Goal: Obtain resource: Download file/media

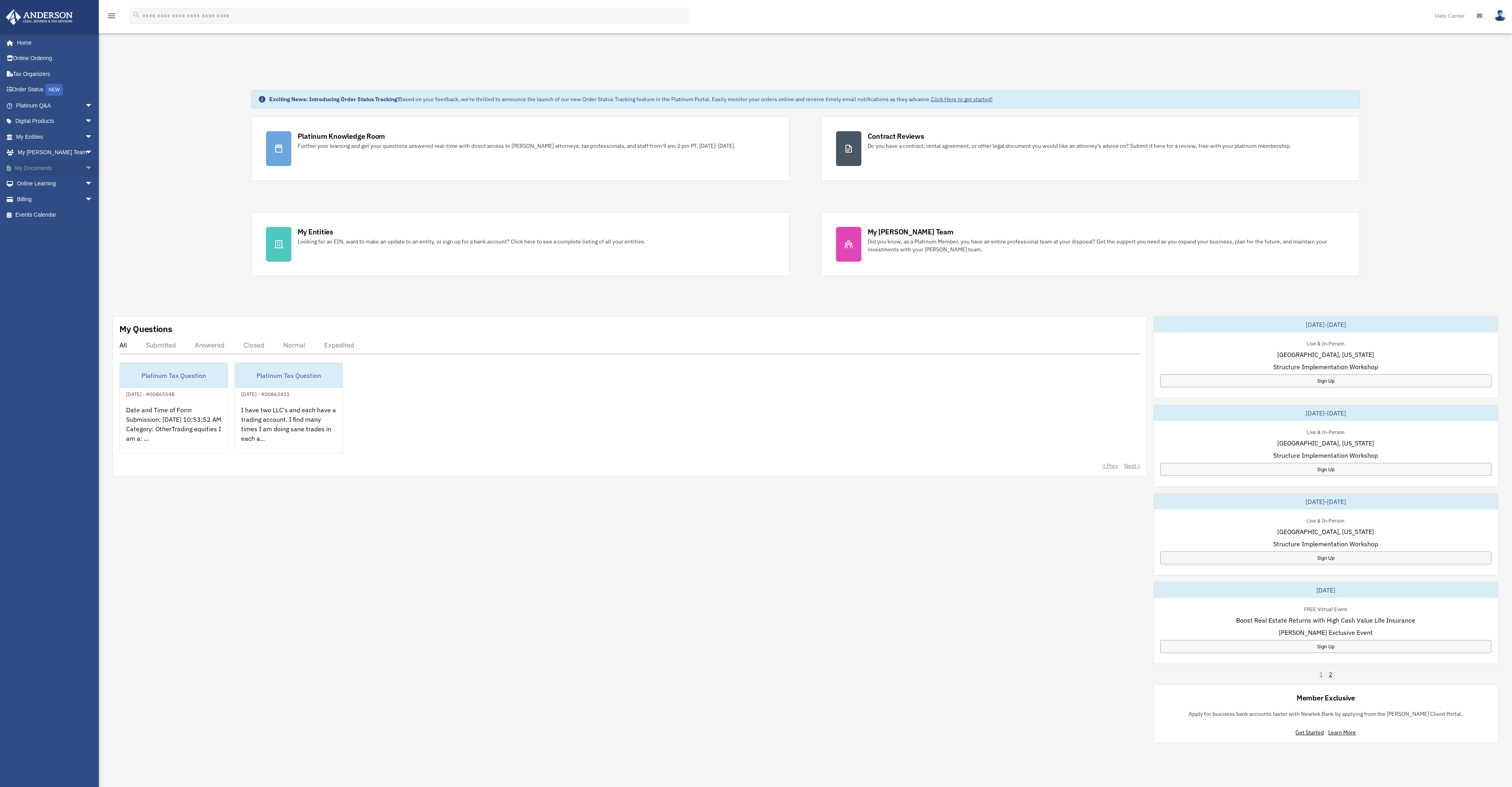
click at [44, 168] on link "My Documents arrow_drop_down" at bounding box center [55, 168] width 99 height 16
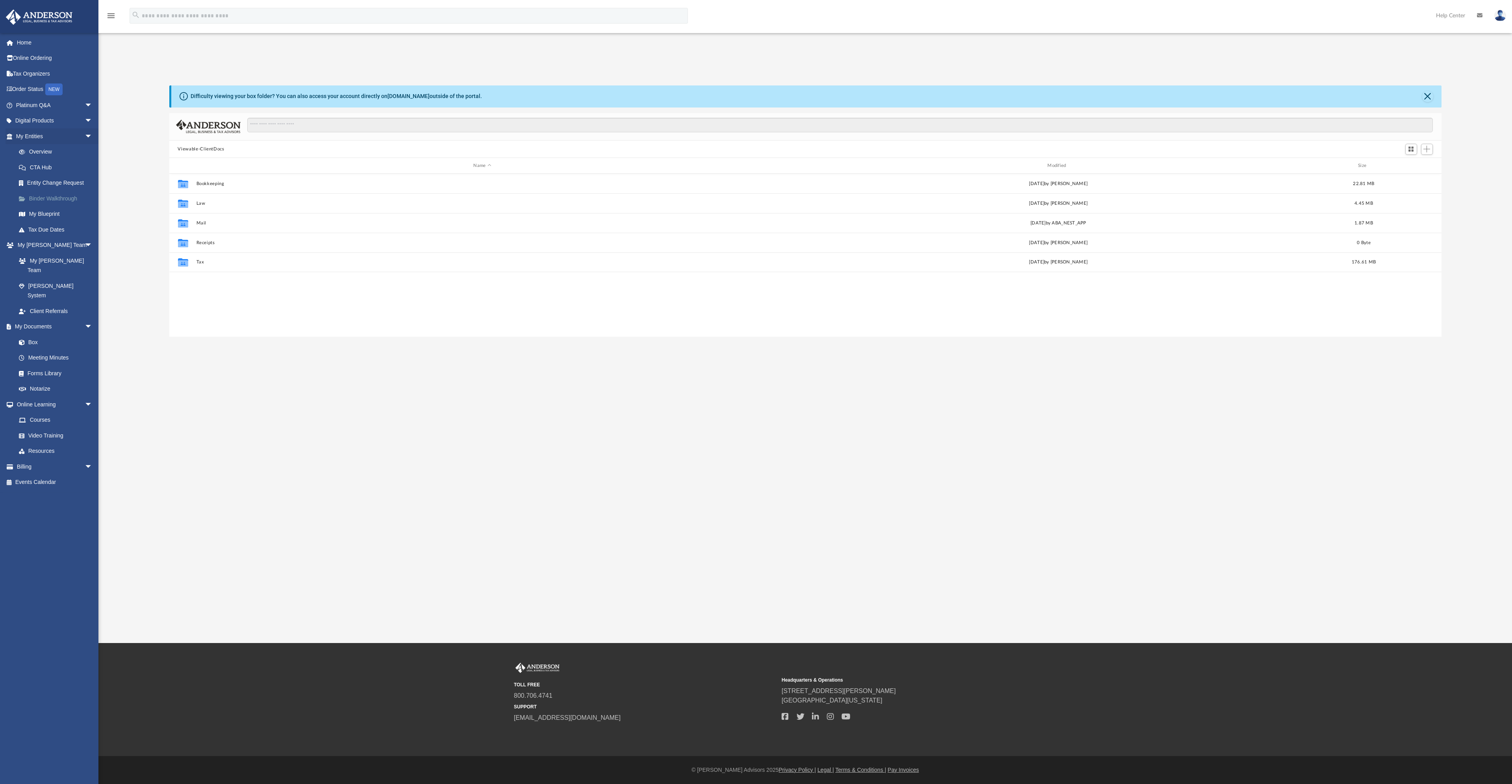
scroll to position [173, 1266]
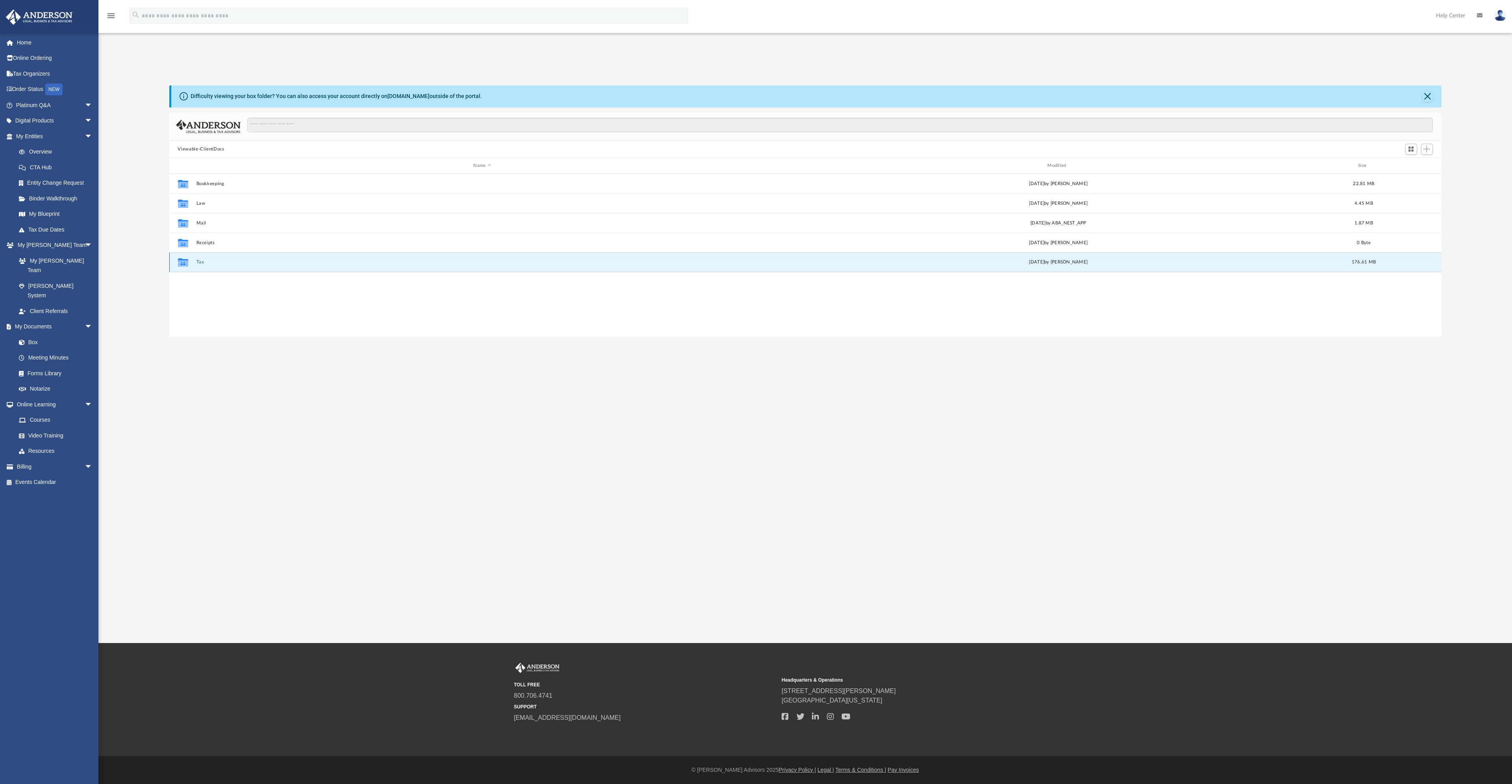
click at [201, 262] on button "Tax" at bounding box center [482, 262] width 572 height 5
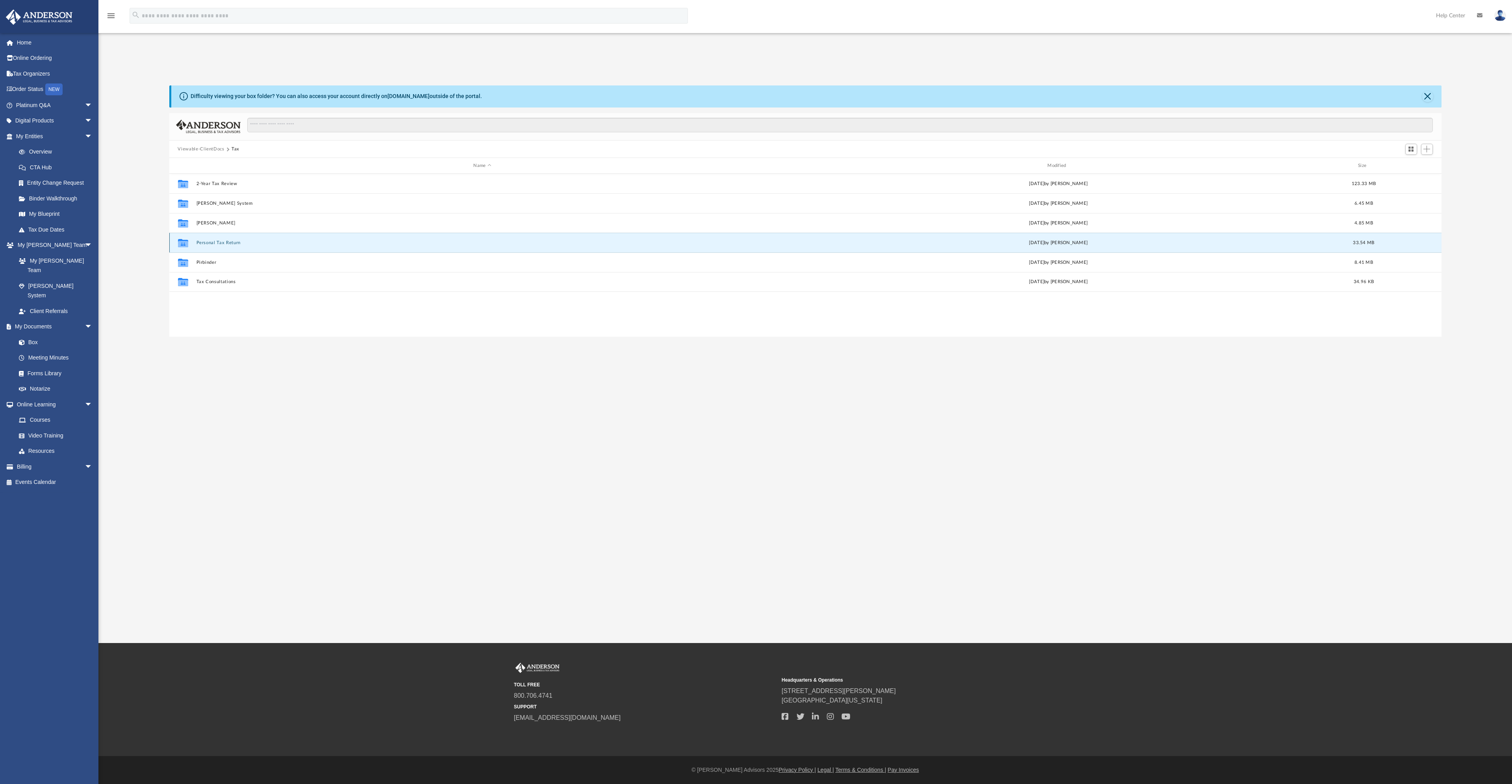
click at [225, 244] on button "Personal Tax Return" at bounding box center [482, 242] width 572 height 5
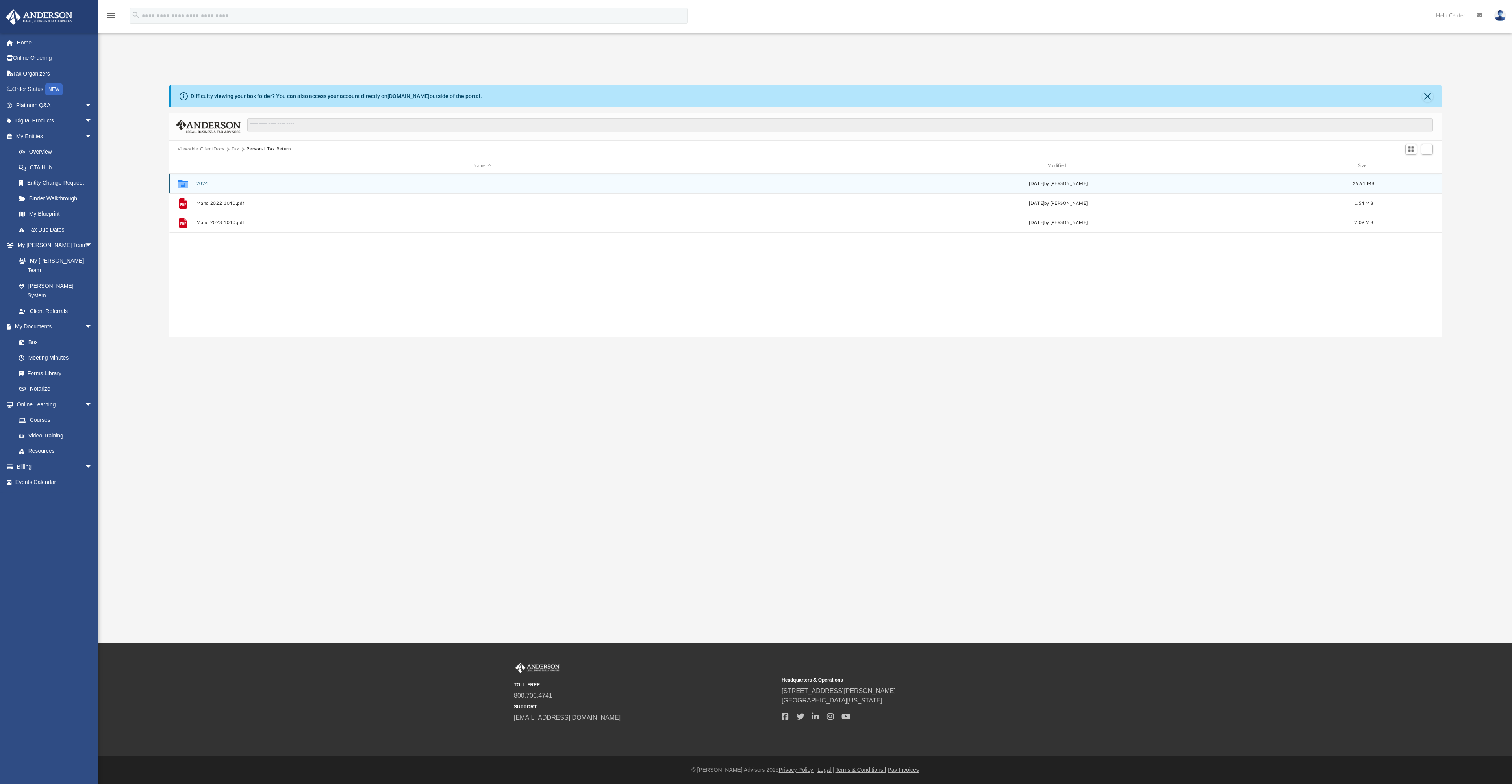
click at [203, 187] on div "Collaborated Folder 2024 [DATE] by [PERSON_NAME] 29.91 MB" at bounding box center [805, 184] width 1272 height 20
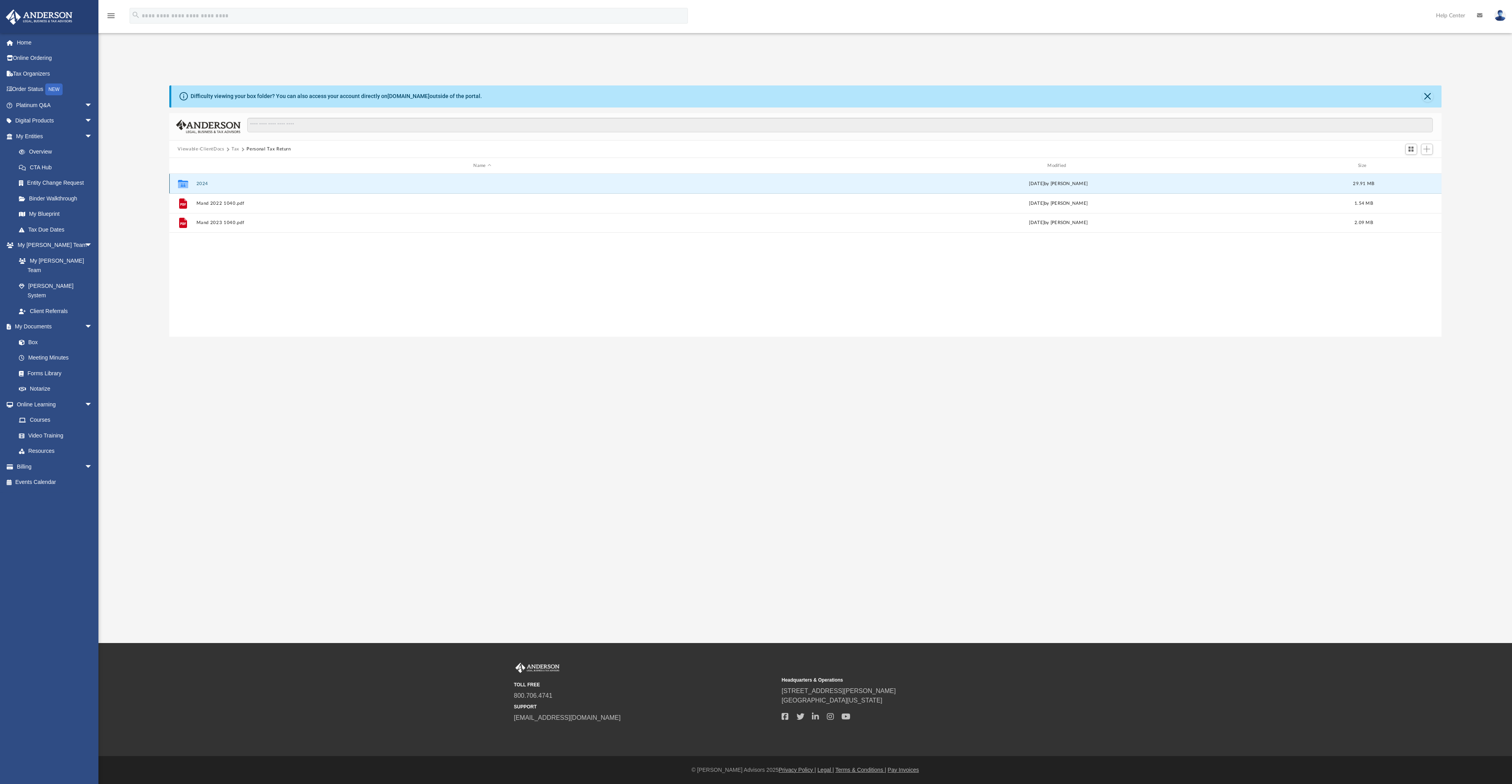
click at [203, 184] on button "2024" at bounding box center [482, 184] width 572 height 5
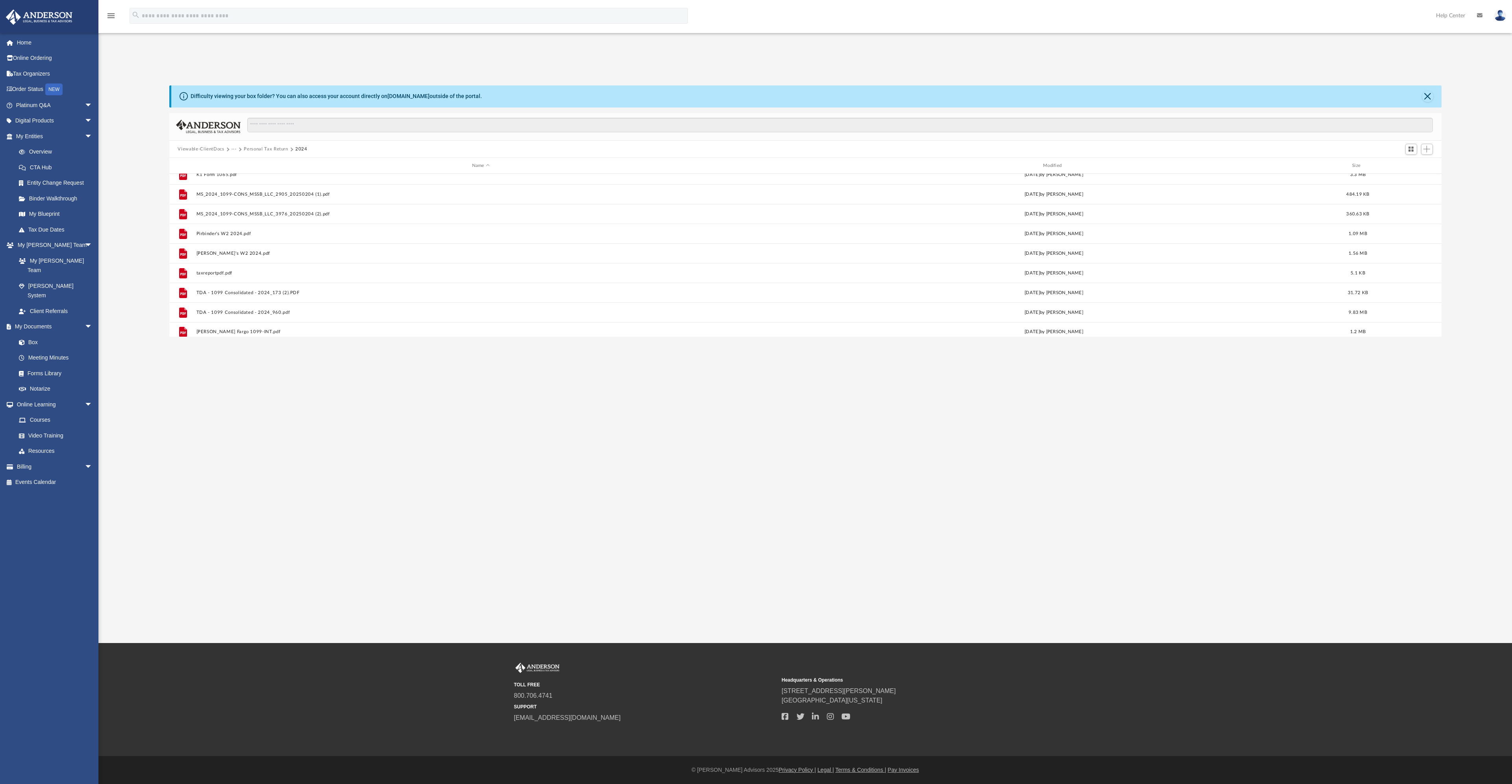
scroll to position [329, 0]
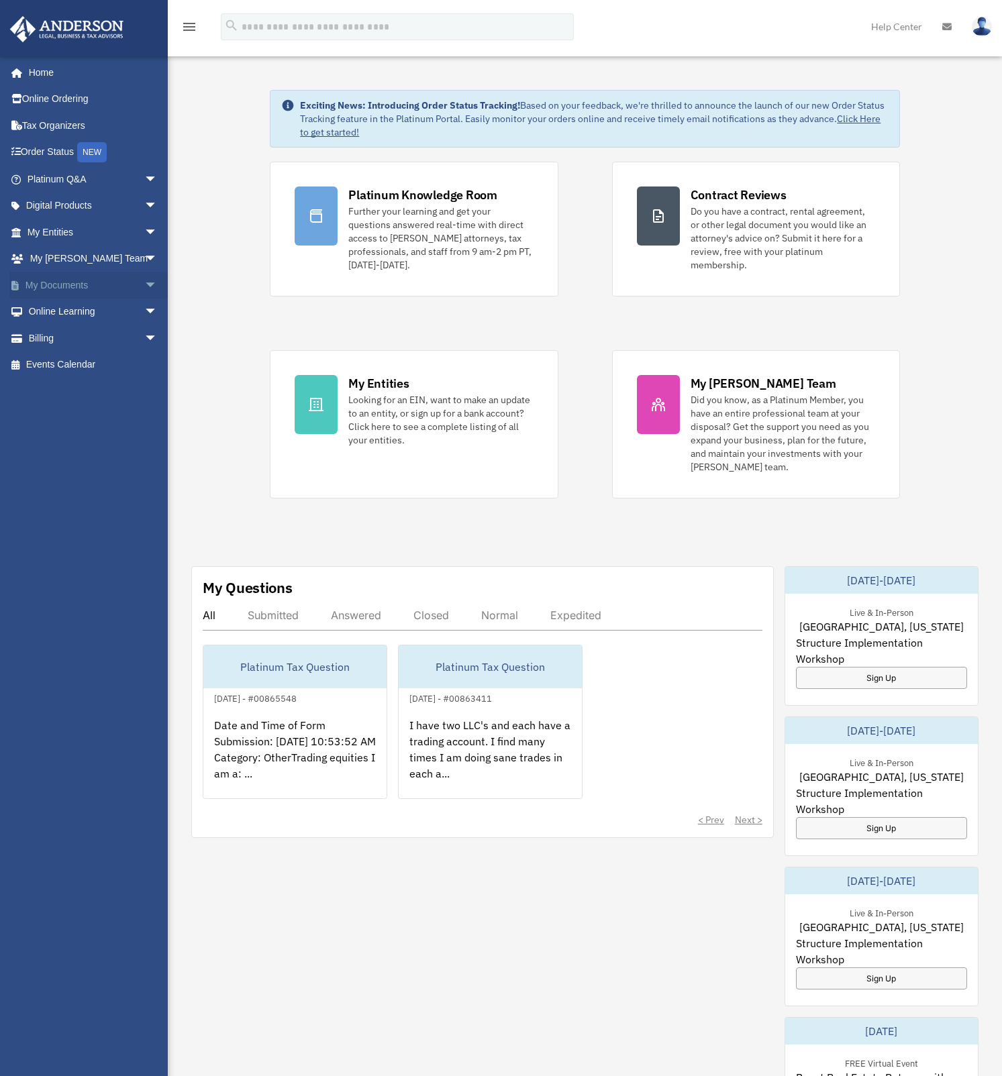
click at [73, 285] on link "My Documents arrow_drop_down" at bounding box center [93, 285] width 168 height 27
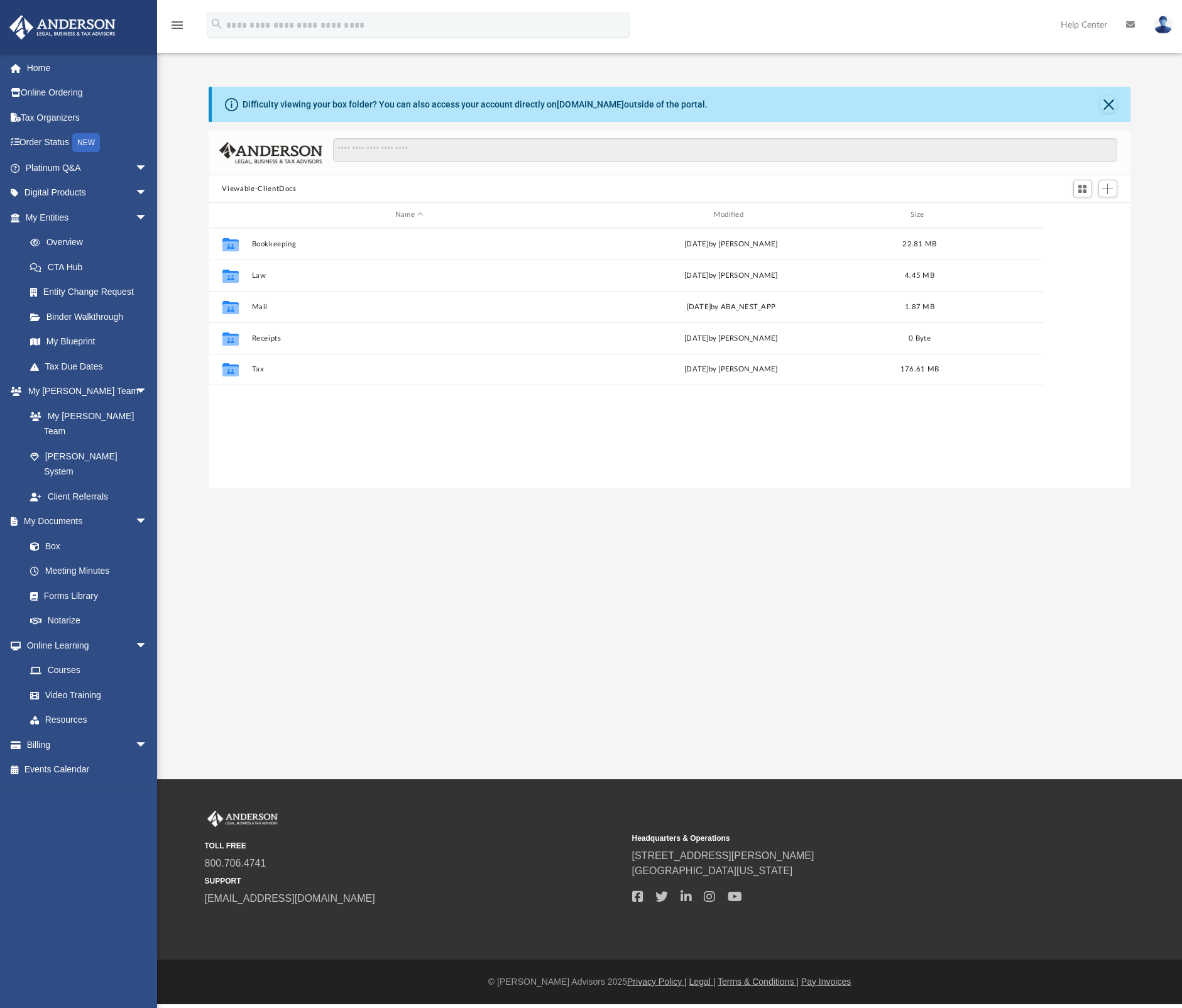
scroll to position [276, 913]
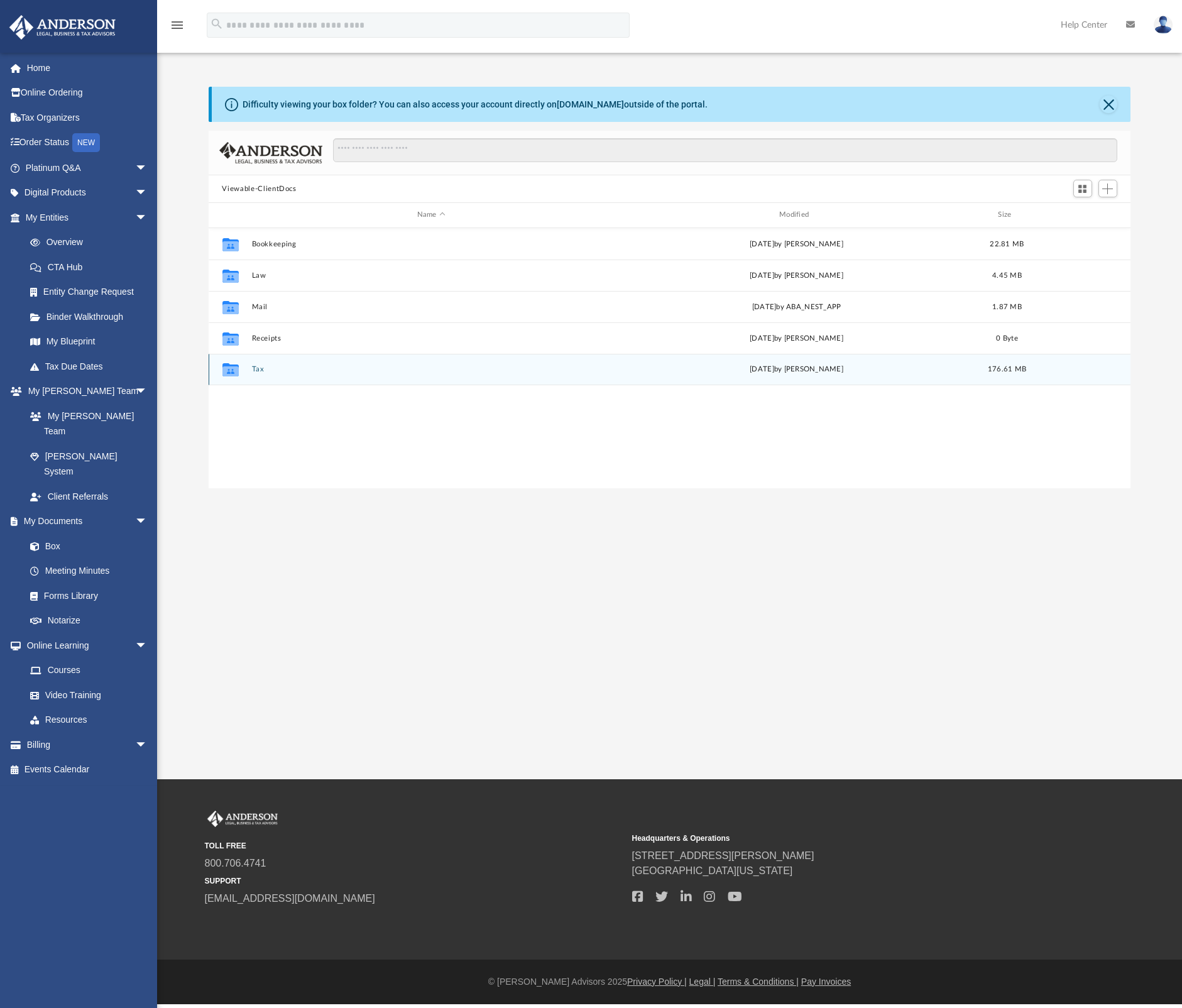
click at [260, 371] on button "Tax" at bounding box center [431, 369] width 360 height 8
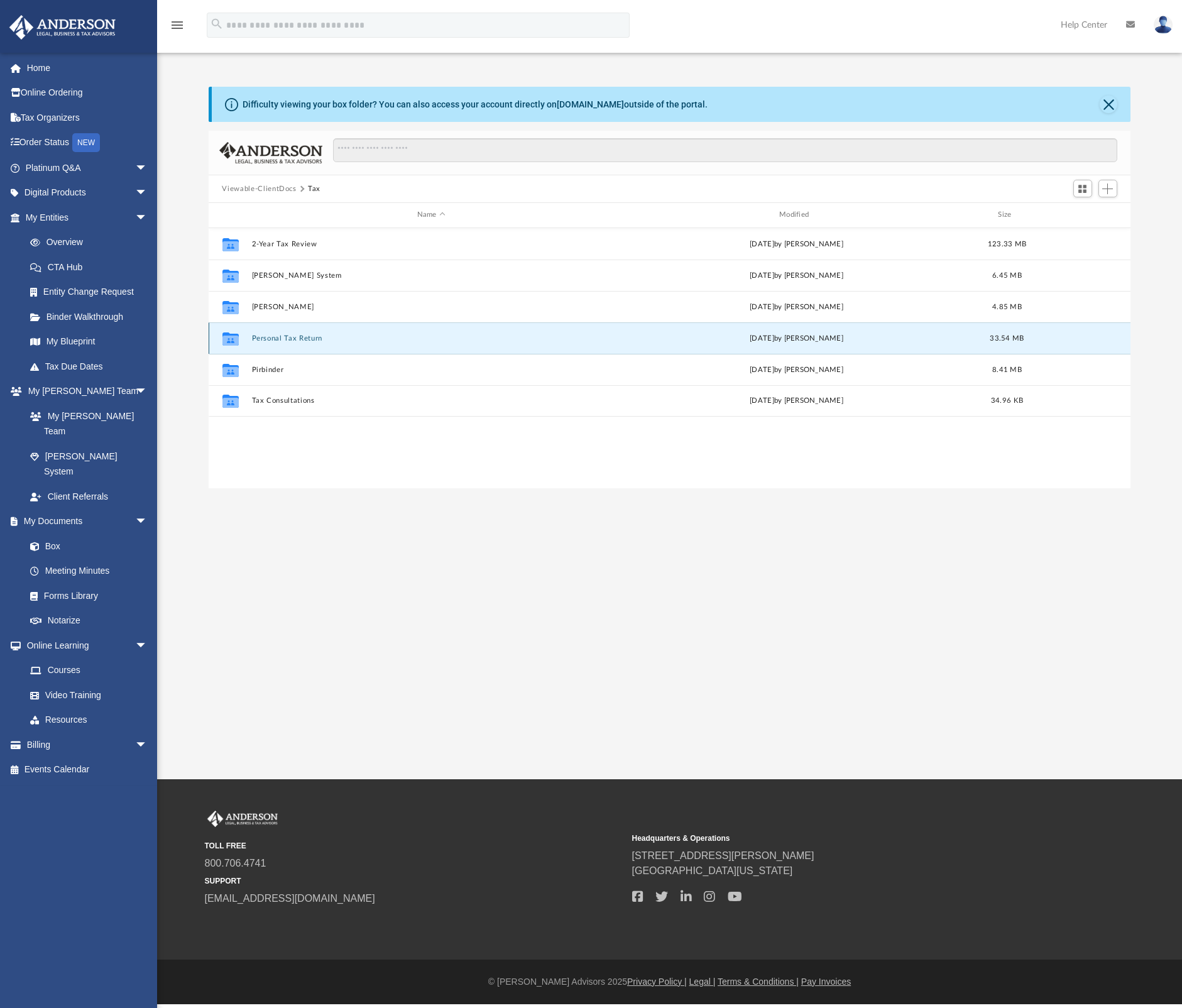
click at [291, 341] on button "Personal Tax Return" at bounding box center [431, 338] width 360 height 8
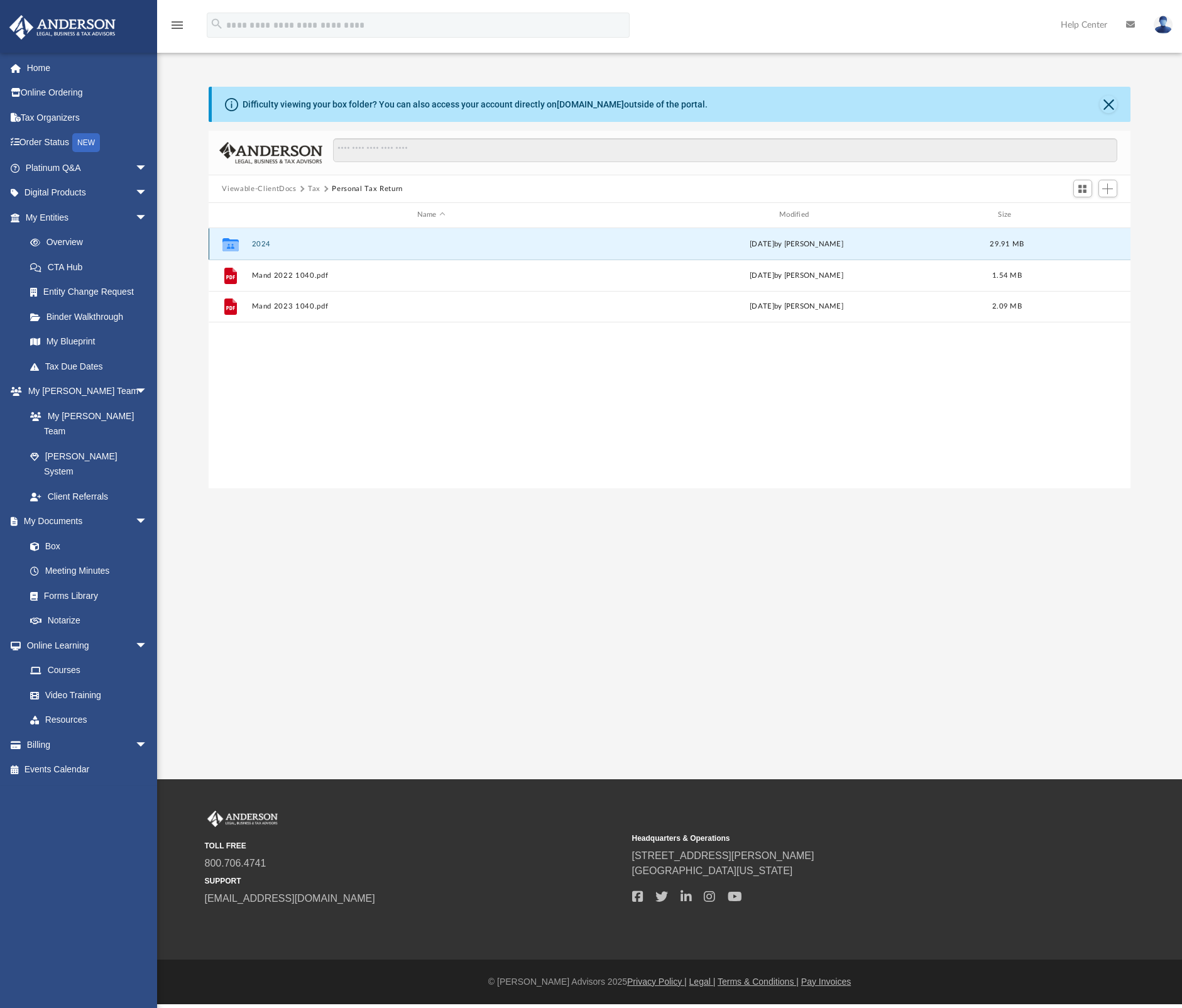
click at [260, 244] on button "2024" at bounding box center [431, 244] width 360 height 8
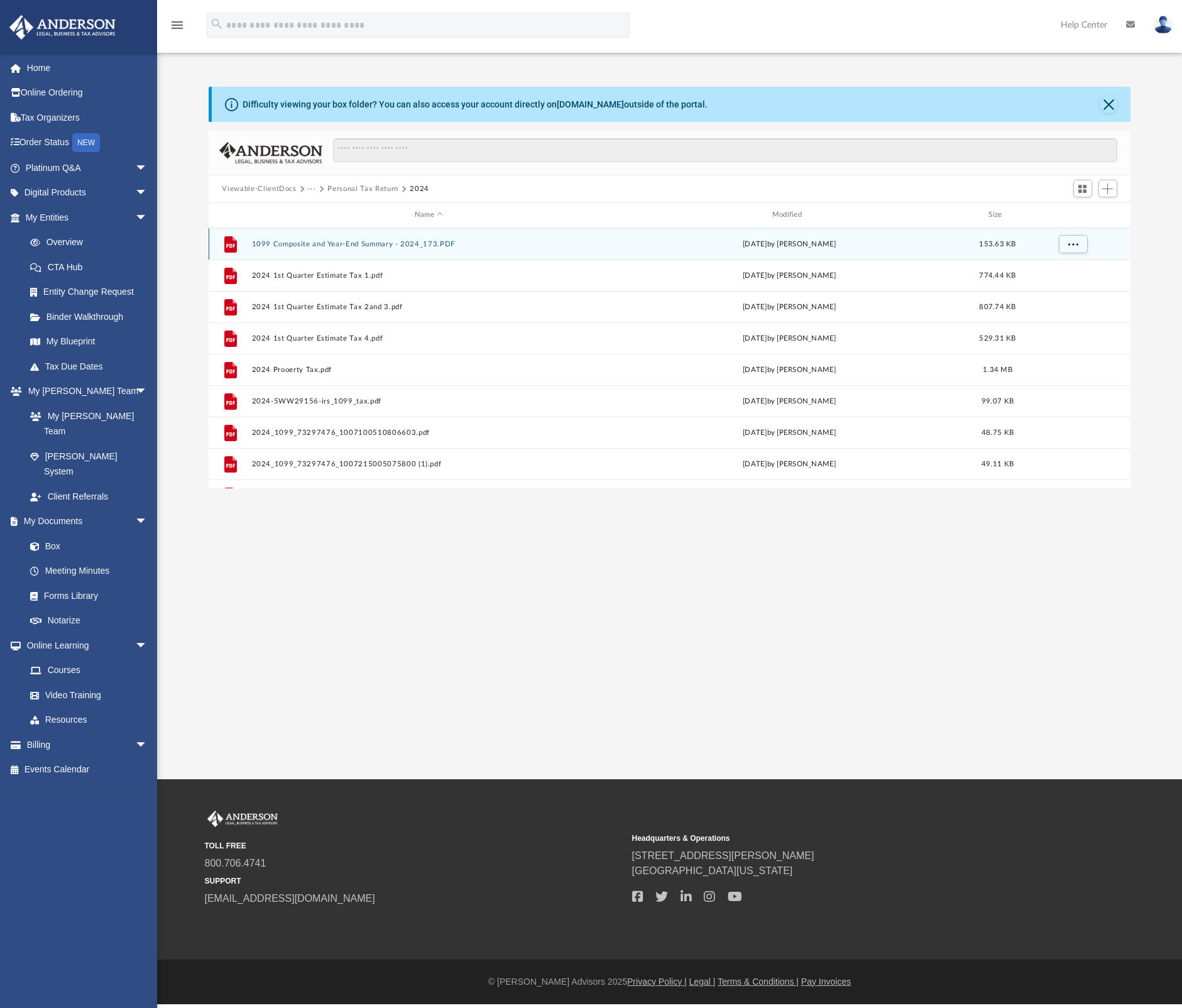
click at [260, 244] on button "1099 Composite and Year-End Summary - 2024_173.PDF" at bounding box center [428, 244] width 355 height 8
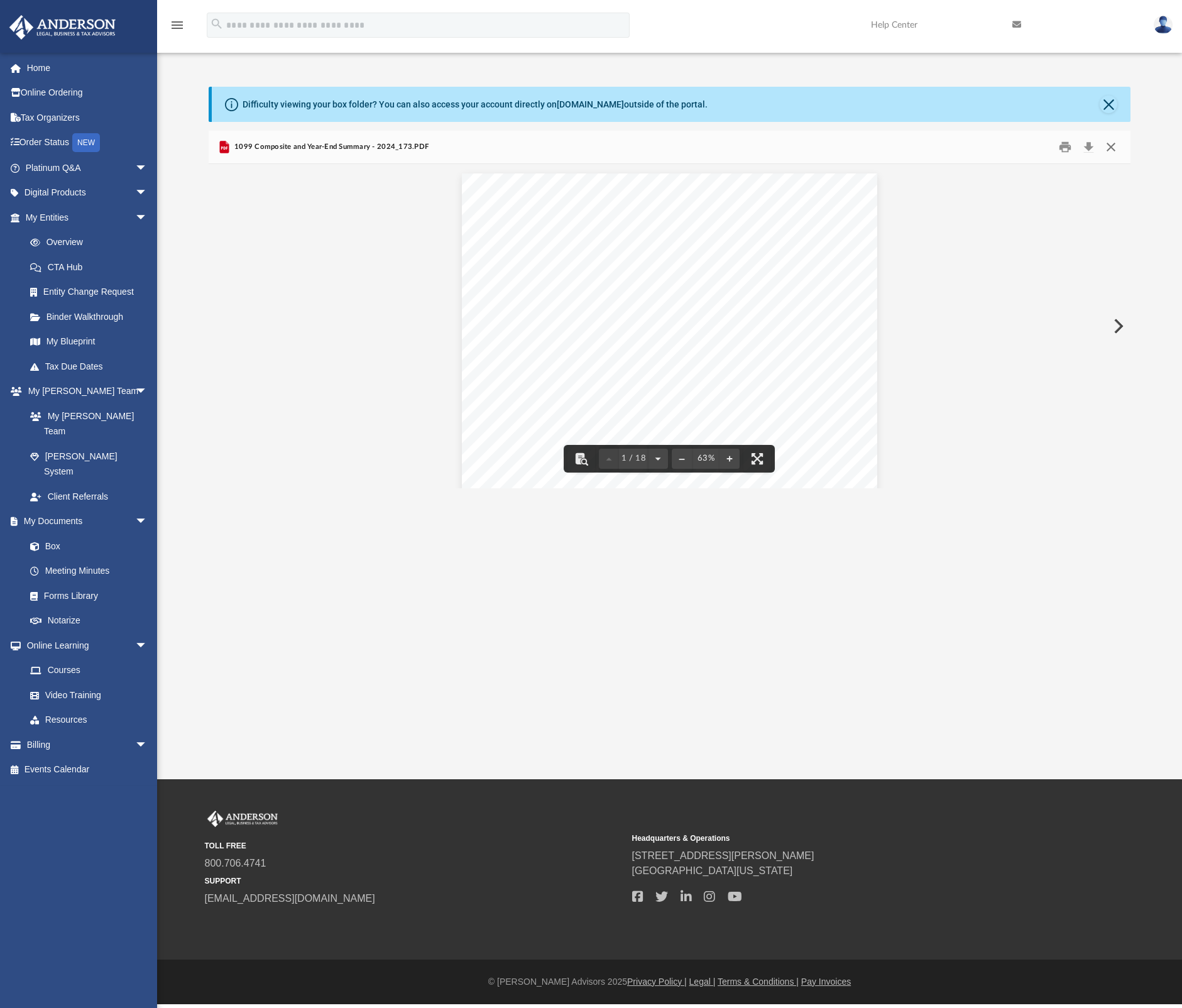
click at [947, 146] on button "Close" at bounding box center [1111, 147] width 22 height 20
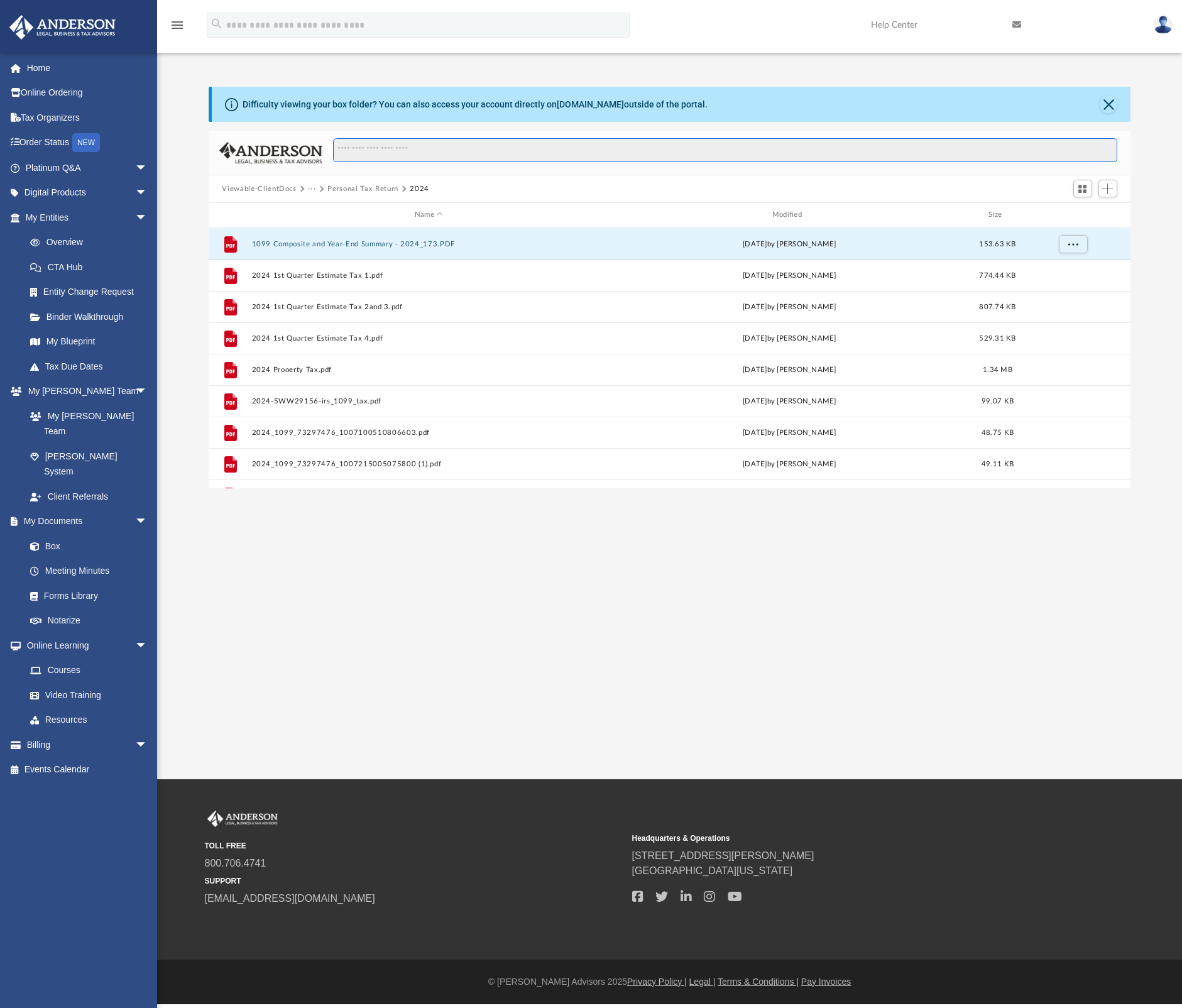
click at [947, 146] on input "Search files and folders" at bounding box center [725, 150] width 784 height 23
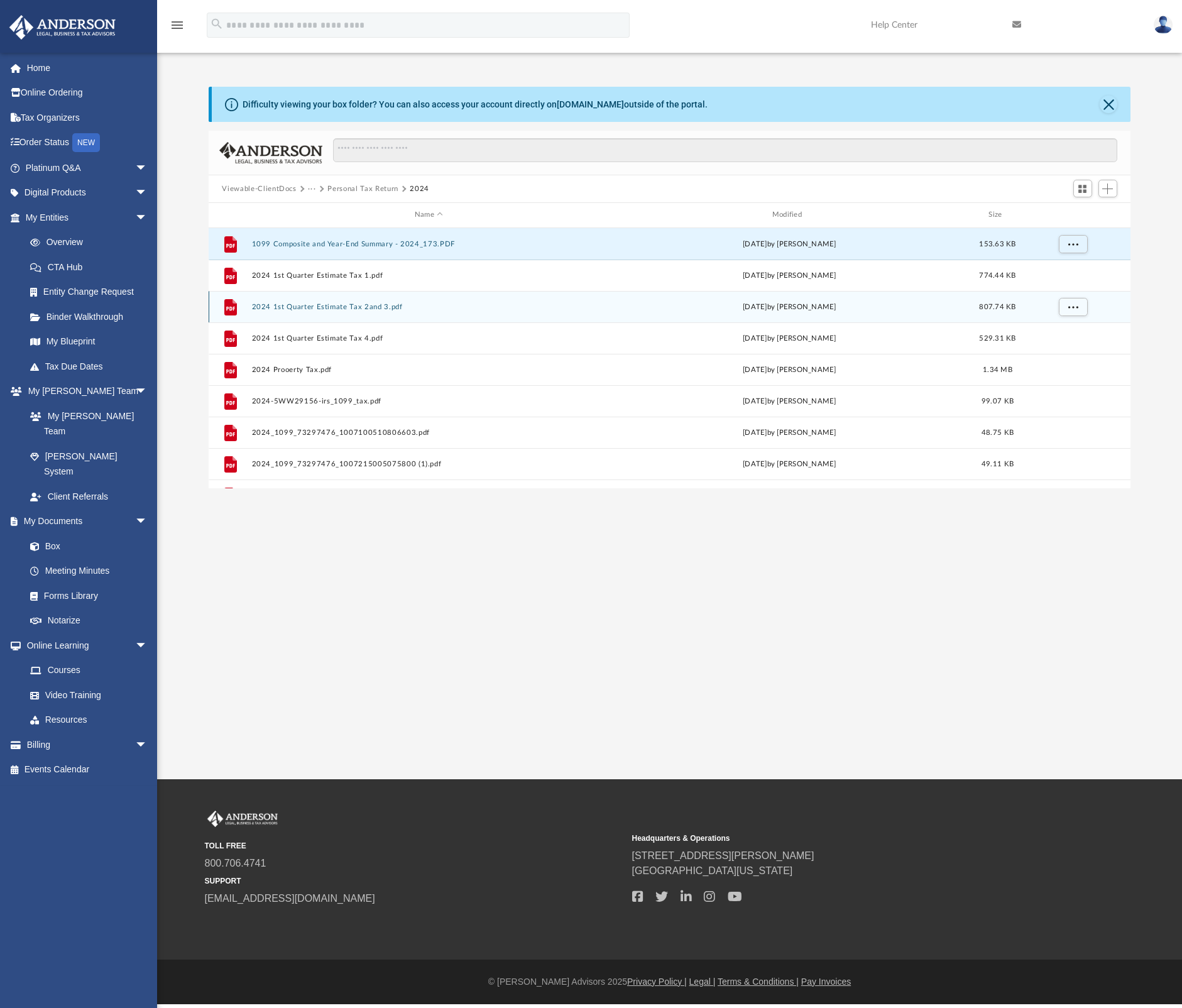
click at [594, 315] on div "File 2024 1st Quarter Estimate Tax 2and 3.pdf [DATE] by [PERSON_NAME] 807.74 KB" at bounding box center [670, 307] width 923 height 32
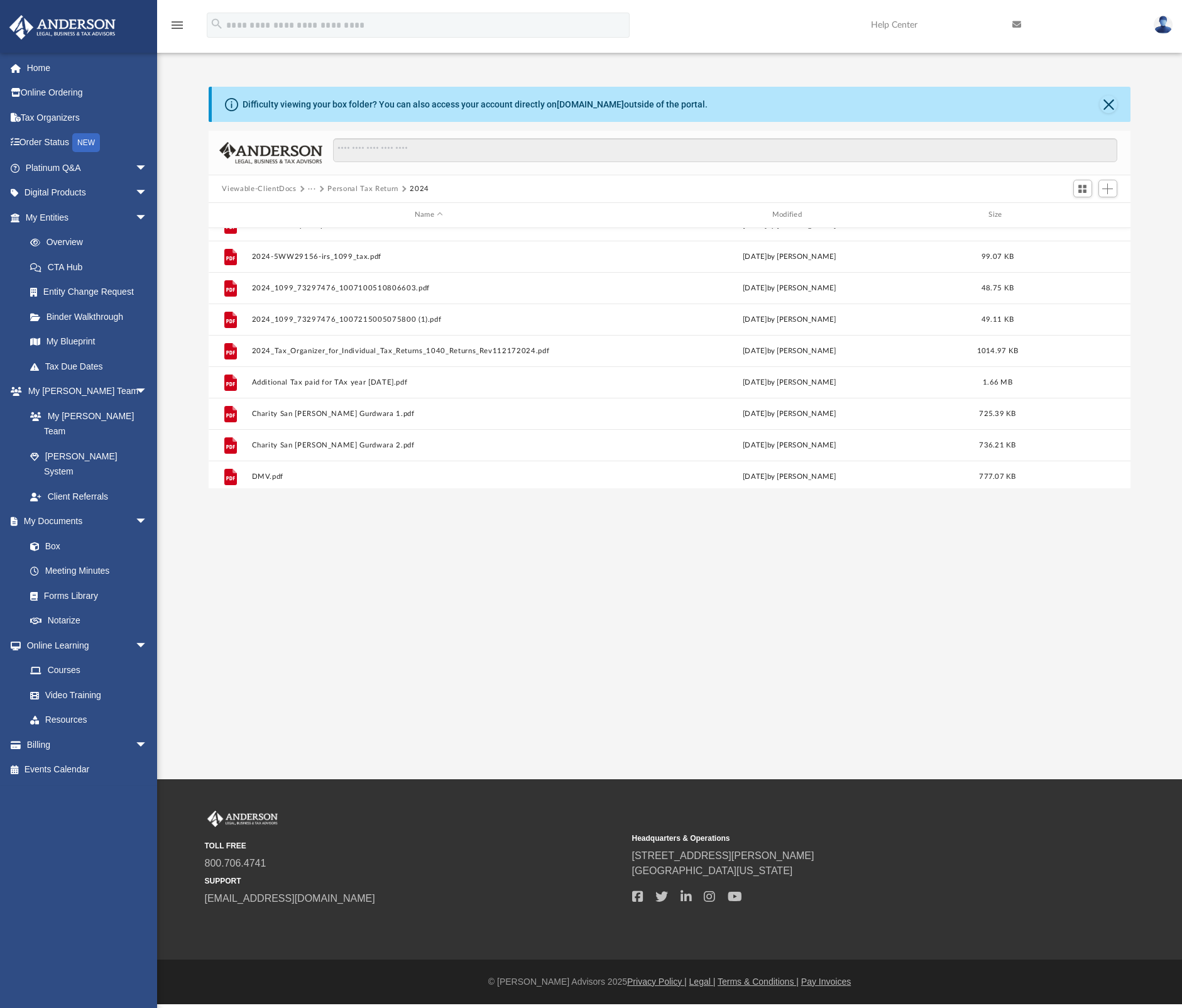
scroll to position [141, 0]
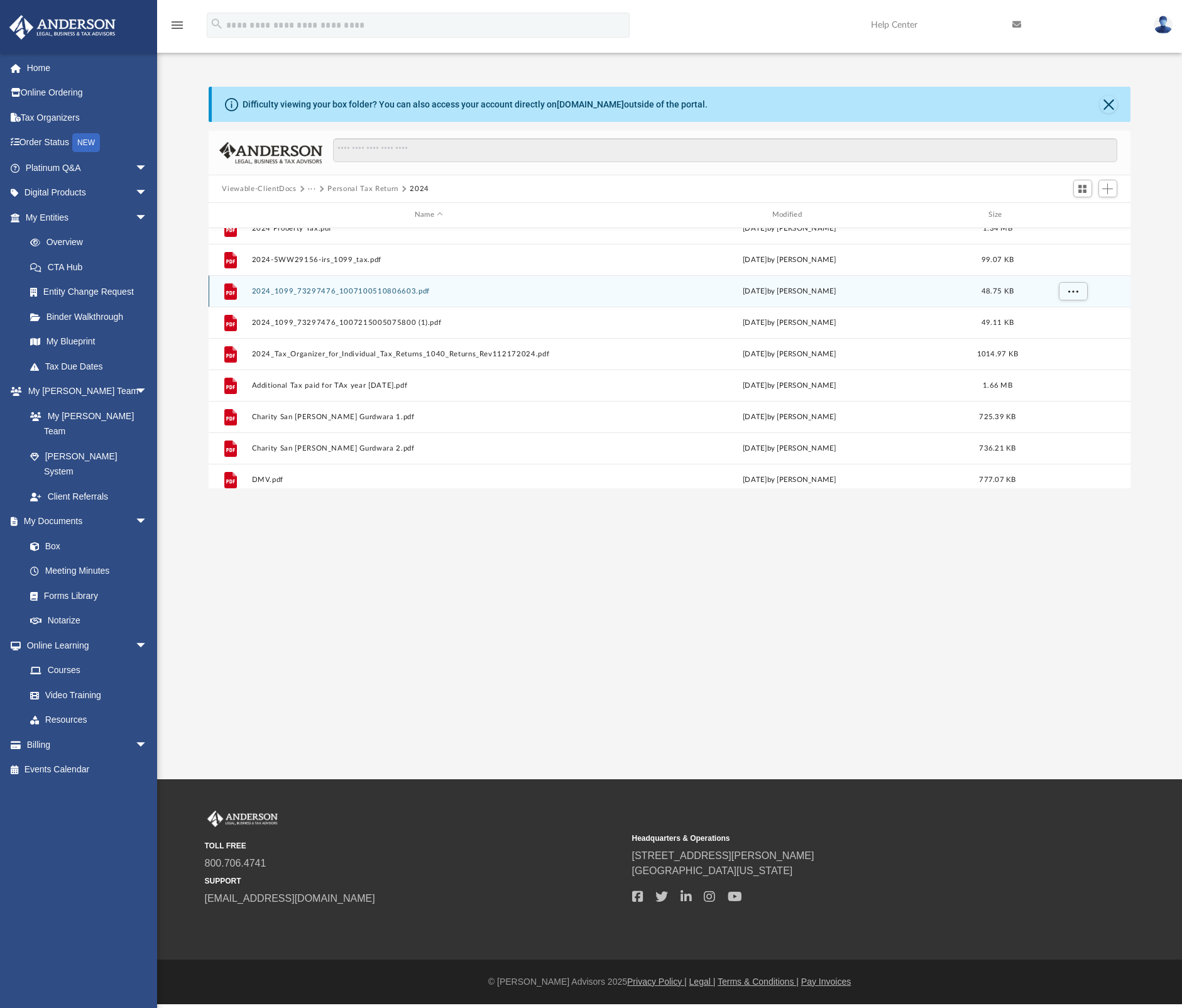
click at [375, 293] on button "2024_1099_73297476_1007100510806603.pdf" at bounding box center [428, 291] width 355 height 8
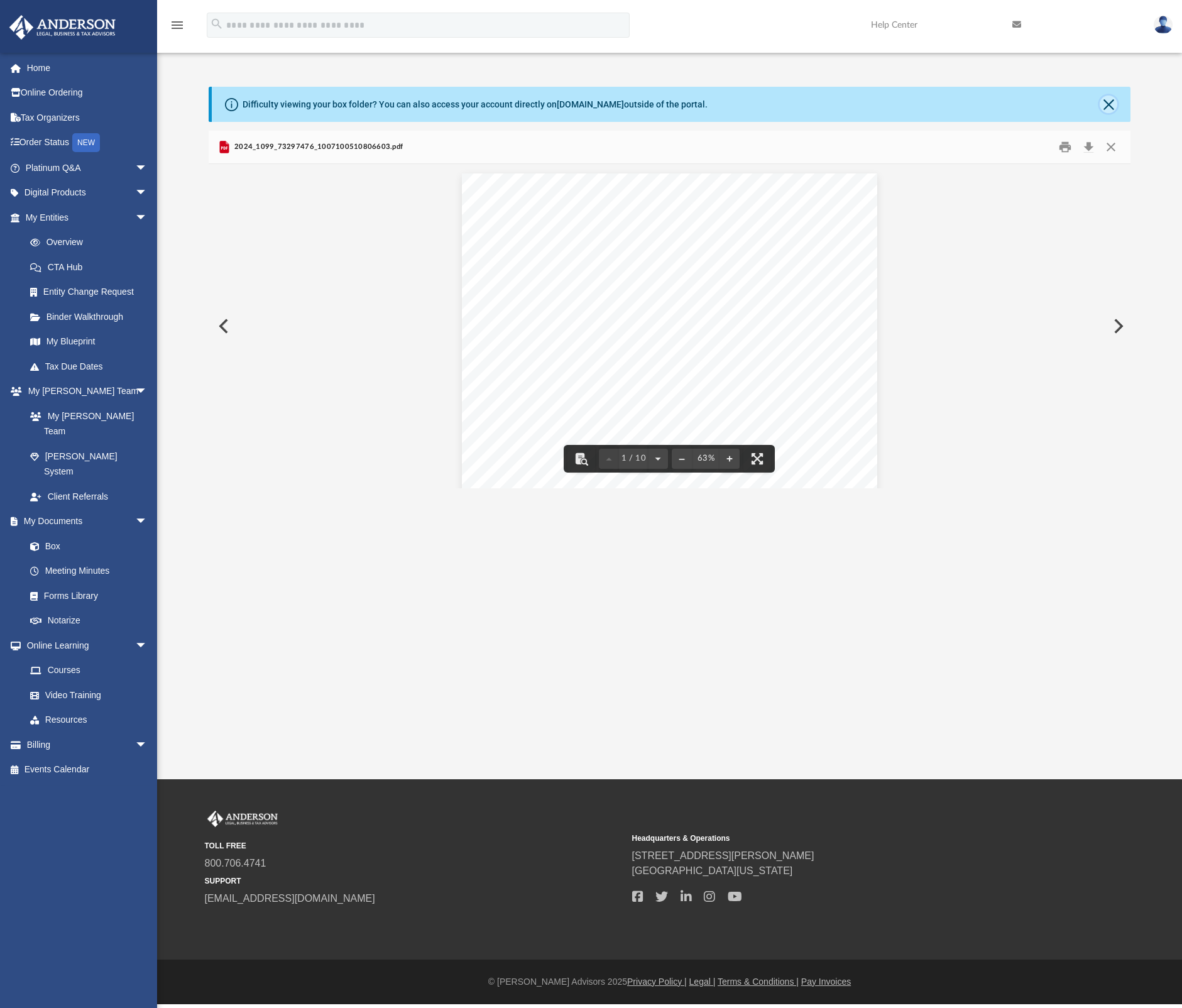
click at [947, 104] on button "Close" at bounding box center [1108, 104] width 18 height 18
